Goal: Information Seeking & Learning: Learn about a topic

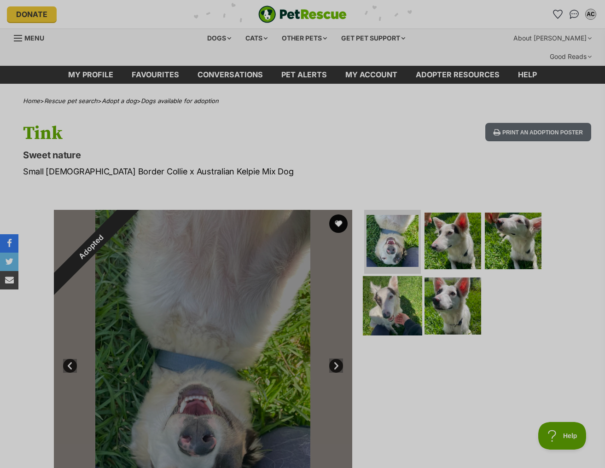
click at [393, 278] on img at bounding box center [392, 305] width 59 height 59
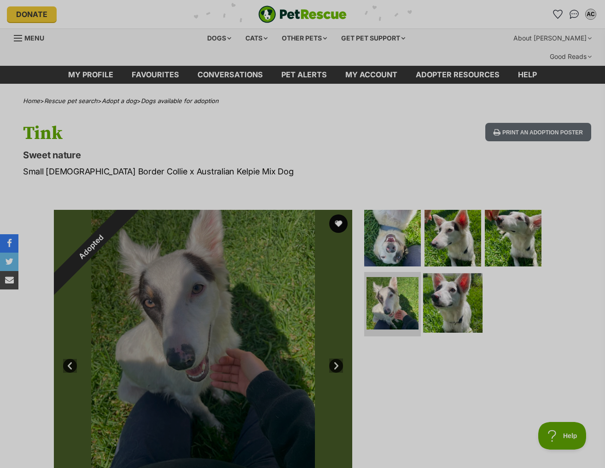
click at [467, 283] on img at bounding box center [452, 302] width 59 height 59
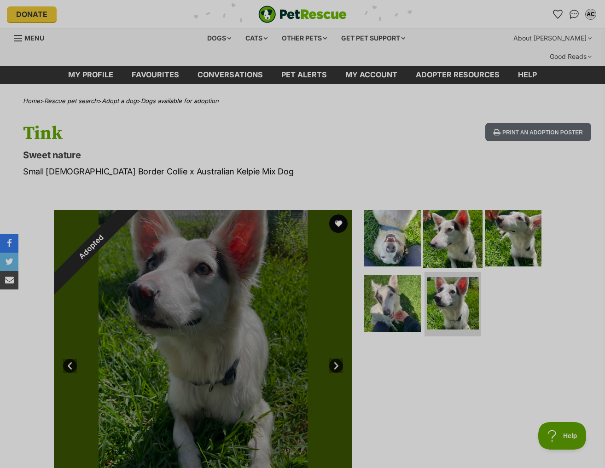
click at [474, 226] on img at bounding box center [452, 237] width 59 height 59
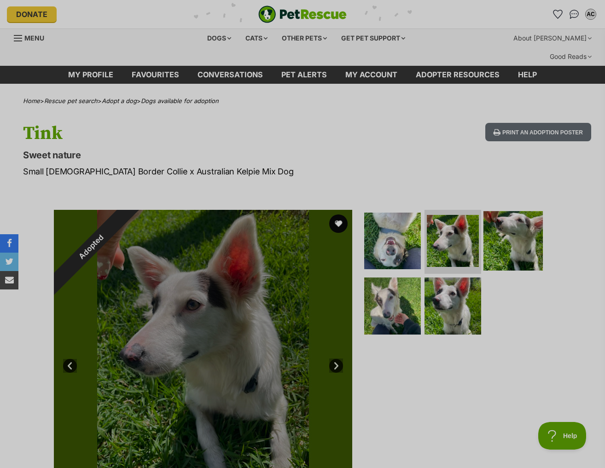
click at [524, 226] on img at bounding box center [512, 240] width 59 height 59
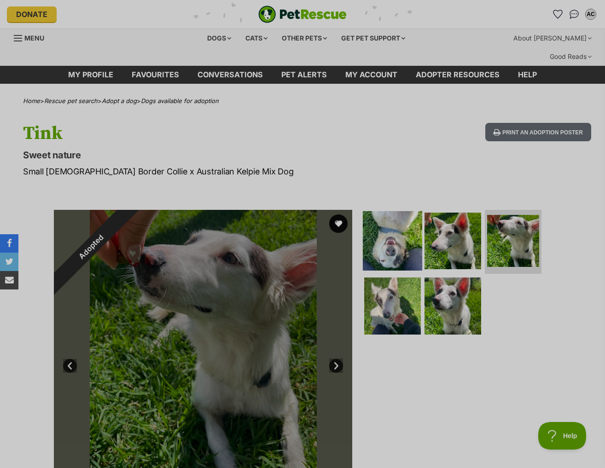
click at [404, 211] on img at bounding box center [392, 240] width 59 height 59
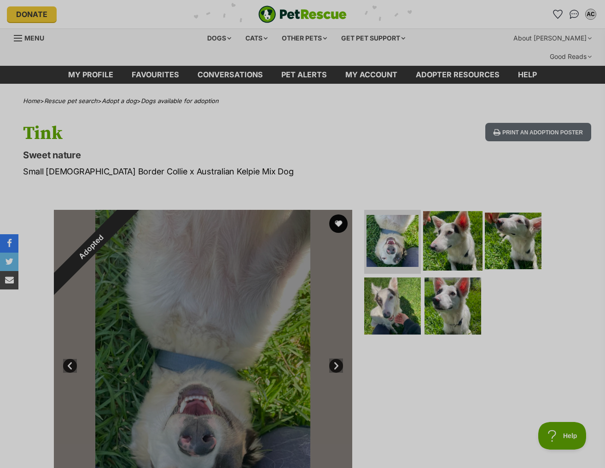
click at [465, 212] on img at bounding box center [452, 240] width 59 height 59
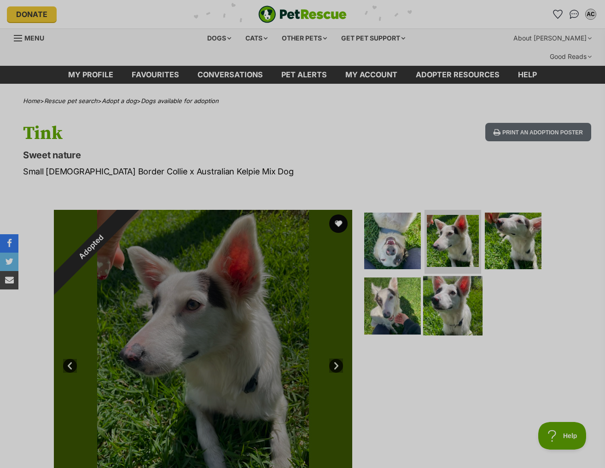
click at [432, 276] on img at bounding box center [452, 305] width 59 height 59
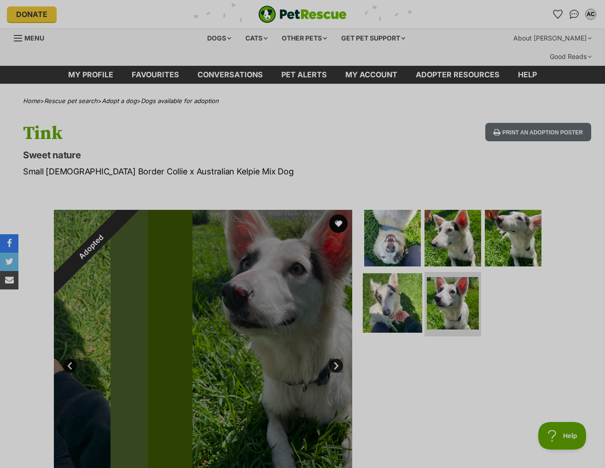
click at [406, 273] on img at bounding box center [392, 302] width 59 height 59
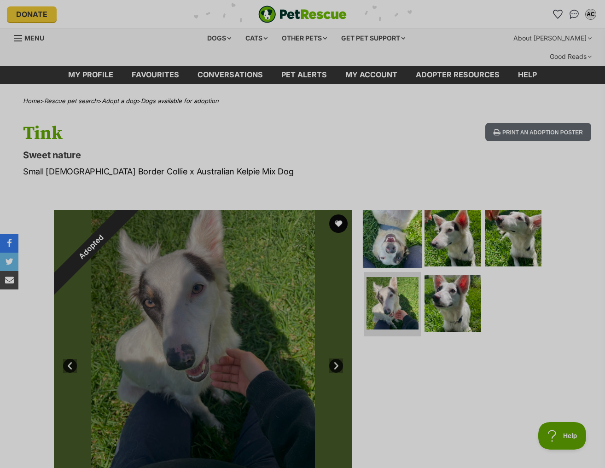
click at [404, 229] on img at bounding box center [392, 237] width 59 height 59
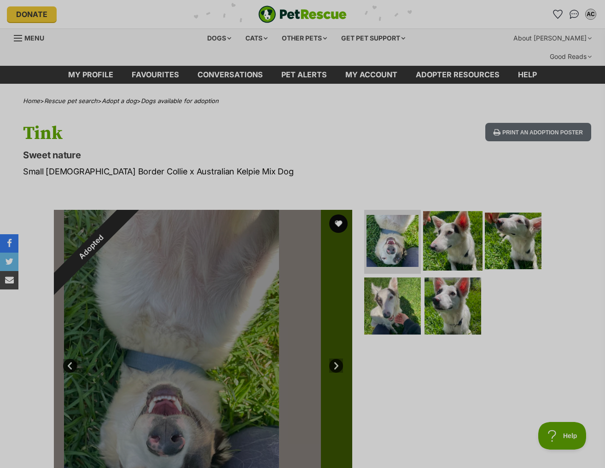
click at [453, 231] on img at bounding box center [452, 240] width 59 height 59
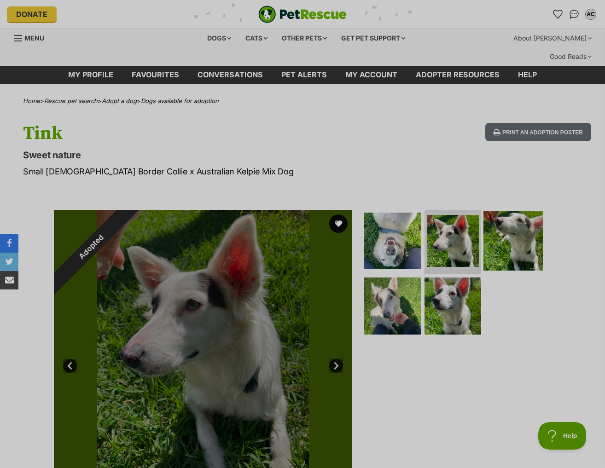
click at [497, 224] on img at bounding box center [512, 240] width 59 height 59
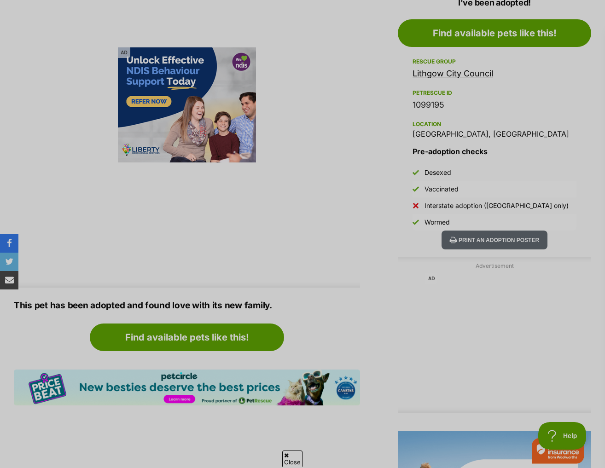
scroll to position [276, 0]
